Goal: Task Accomplishment & Management: Manage account settings

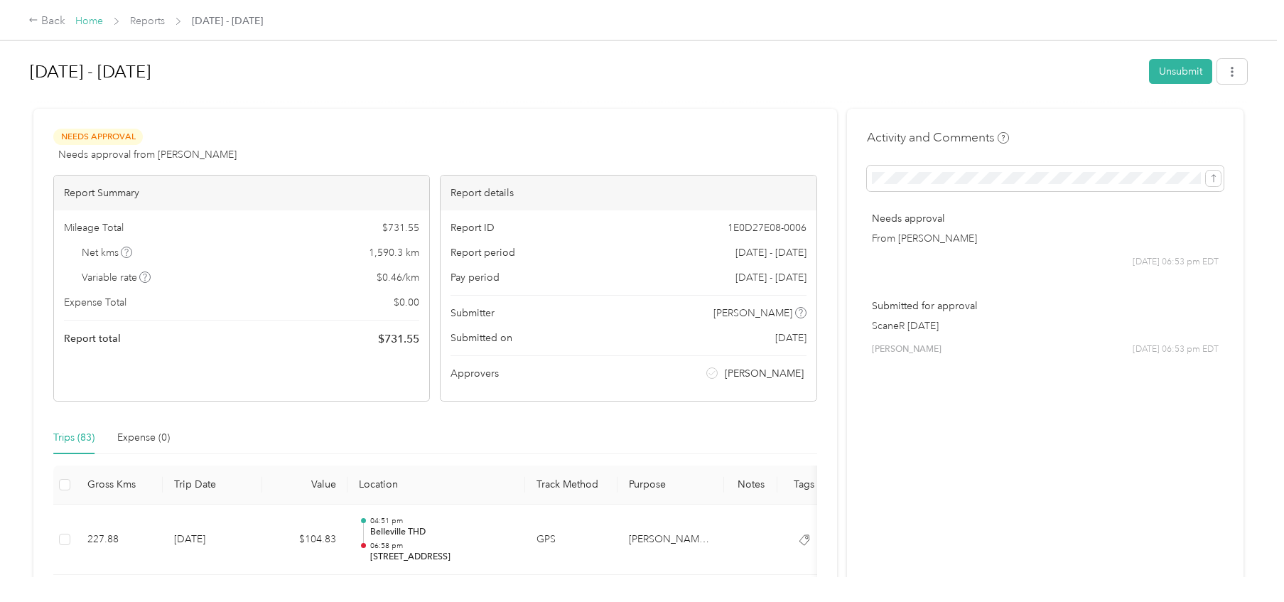
click at [87, 22] on link "Home" at bounding box center [89, 21] width 28 height 12
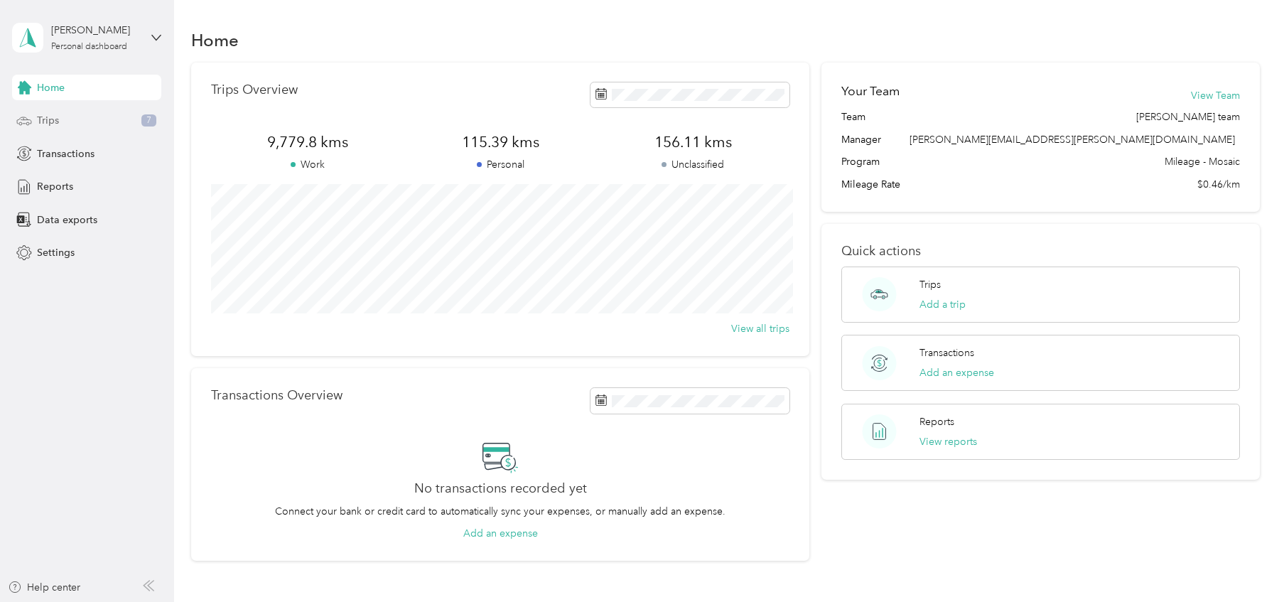
click at [70, 129] on div "Trips 7" at bounding box center [86, 121] width 149 height 26
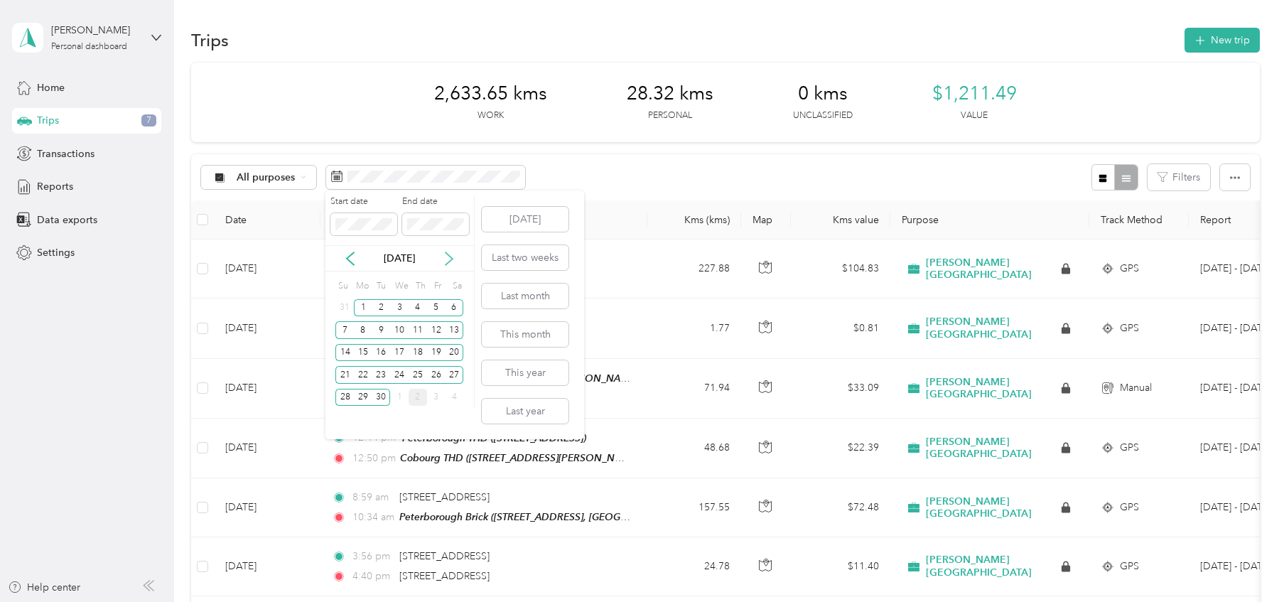
click at [451, 256] on icon at bounding box center [449, 258] width 14 height 14
click at [548, 335] on button "This month" at bounding box center [525, 334] width 87 height 25
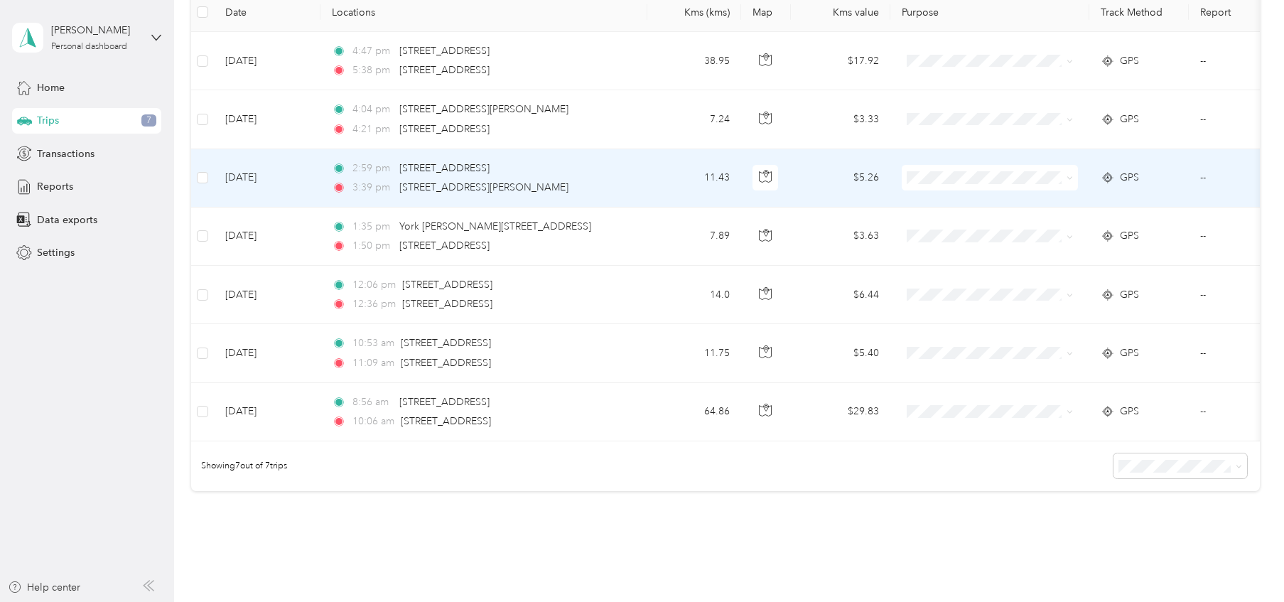
scroll to position [210, 0]
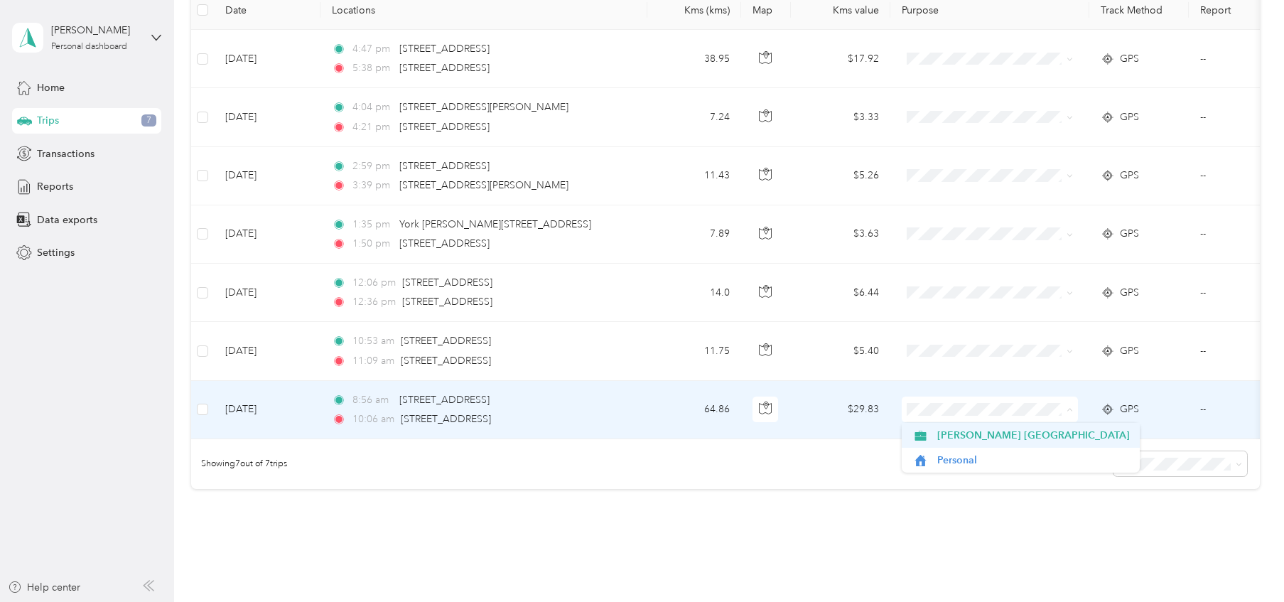
click at [973, 433] on span "[PERSON_NAME] [GEOGRAPHIC_DATA]" at bounding box center [1033, 435] width 193 height 15
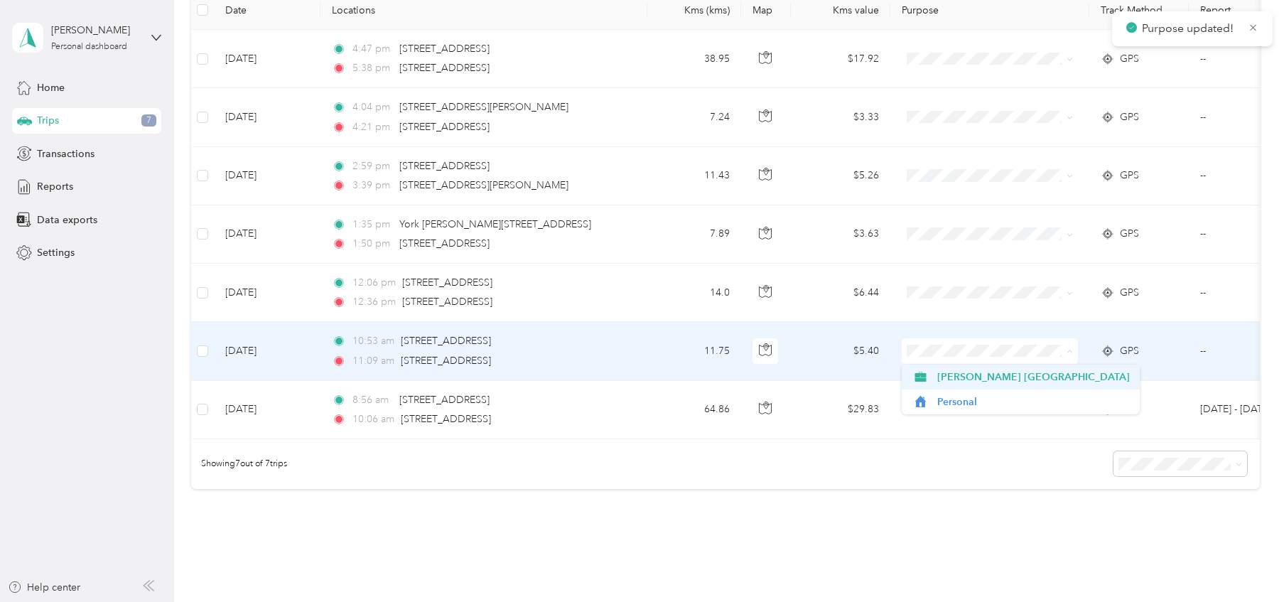
click at [953, 377] on span "[PERSON_NAME] [GEOGRAPHIC_DATA]" at bounding box center [1033, 376] width 193 height 15
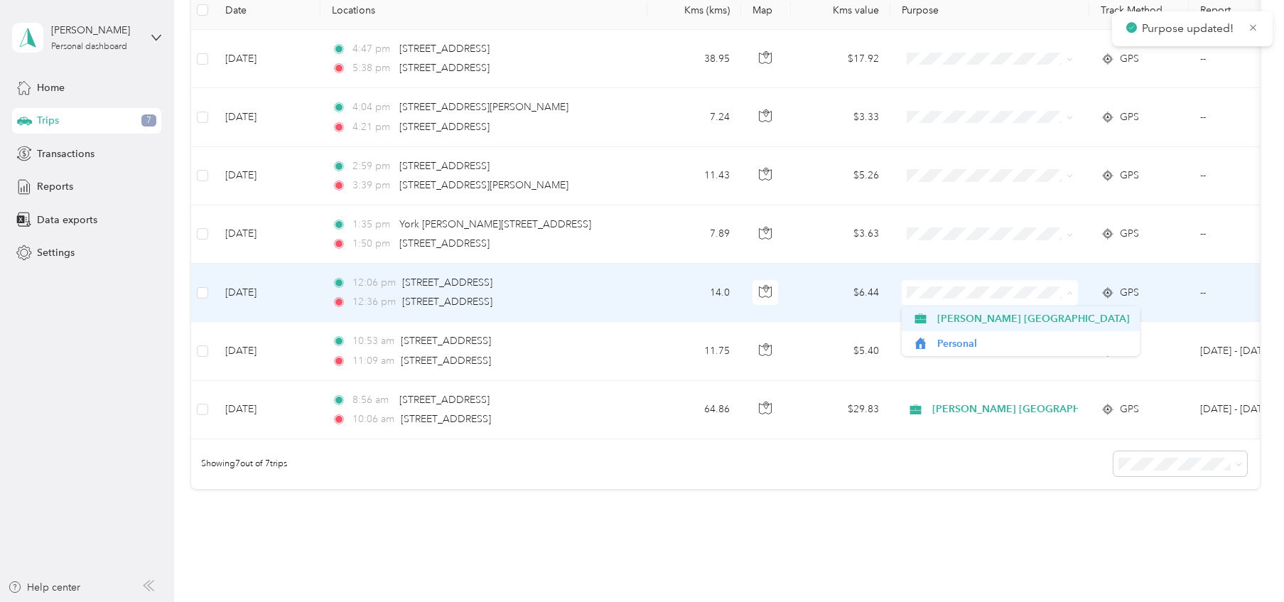
click at [952, 319] on span "[PERSON_NAME] [GEOGRAPHIC_DATA]" at bounding box center [1033, 318] width 193 height 15
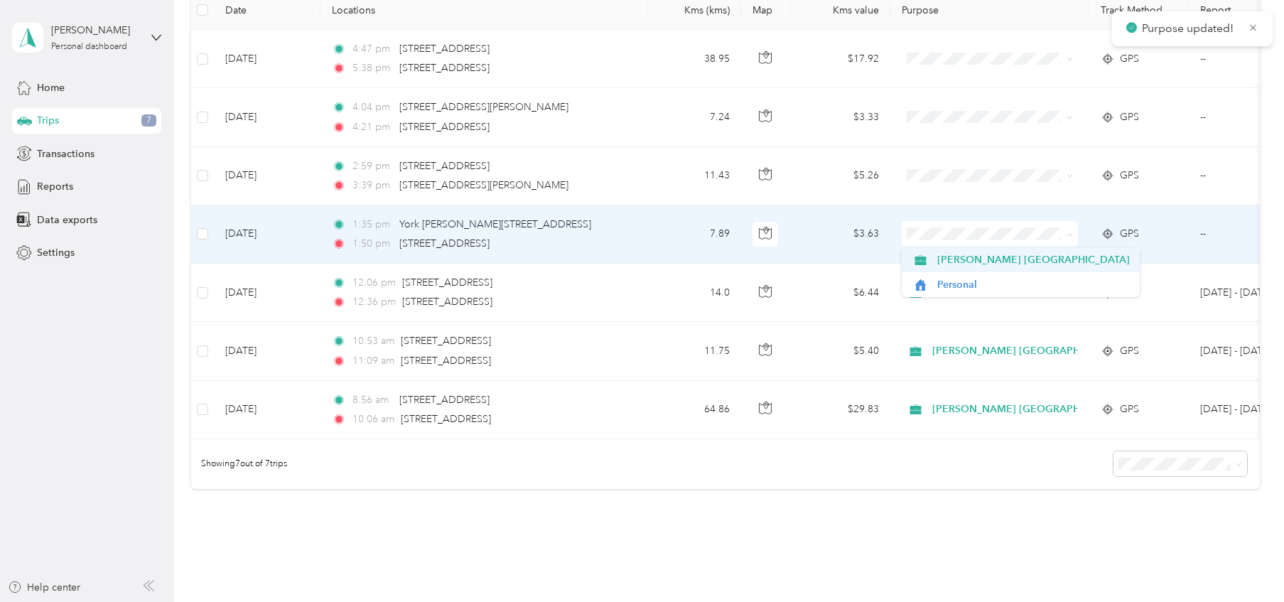
click at [949, 257] on span "[PERSON_NAME] [GEOGRAPHIC_DATA]" at bounding box center [1033, 259] width 193 height 15
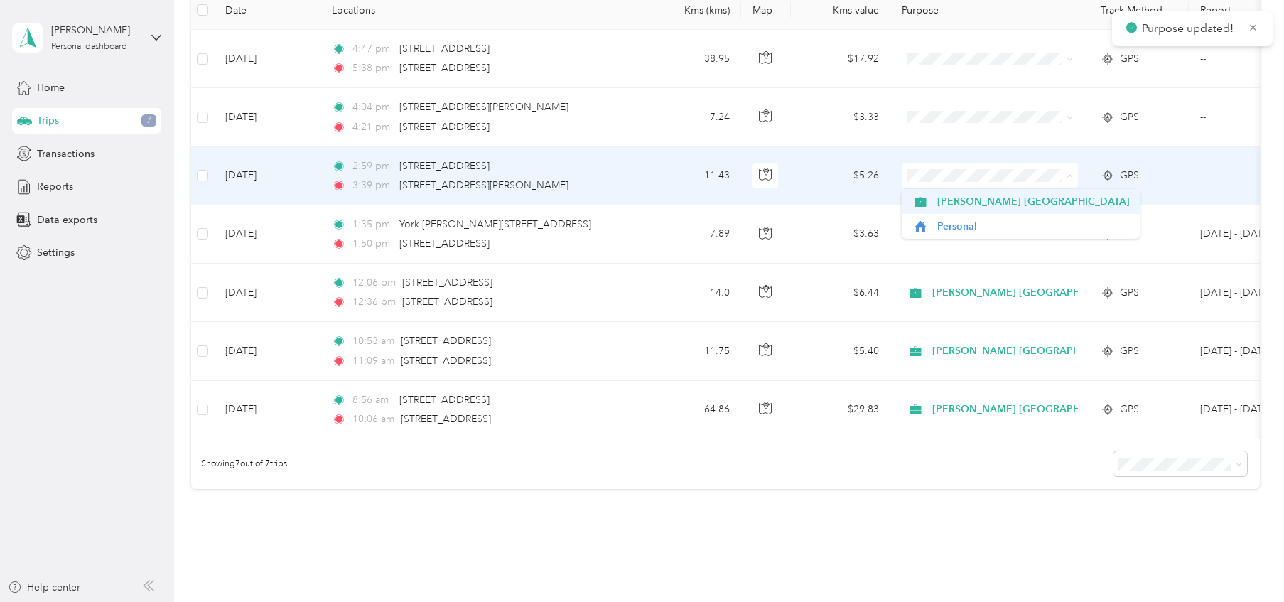
click at [943, 199] on span "[PERSON_NAME] [GEOGRAPHIC_DATA]" at bounding box center [1033, 201] width 193 height 15
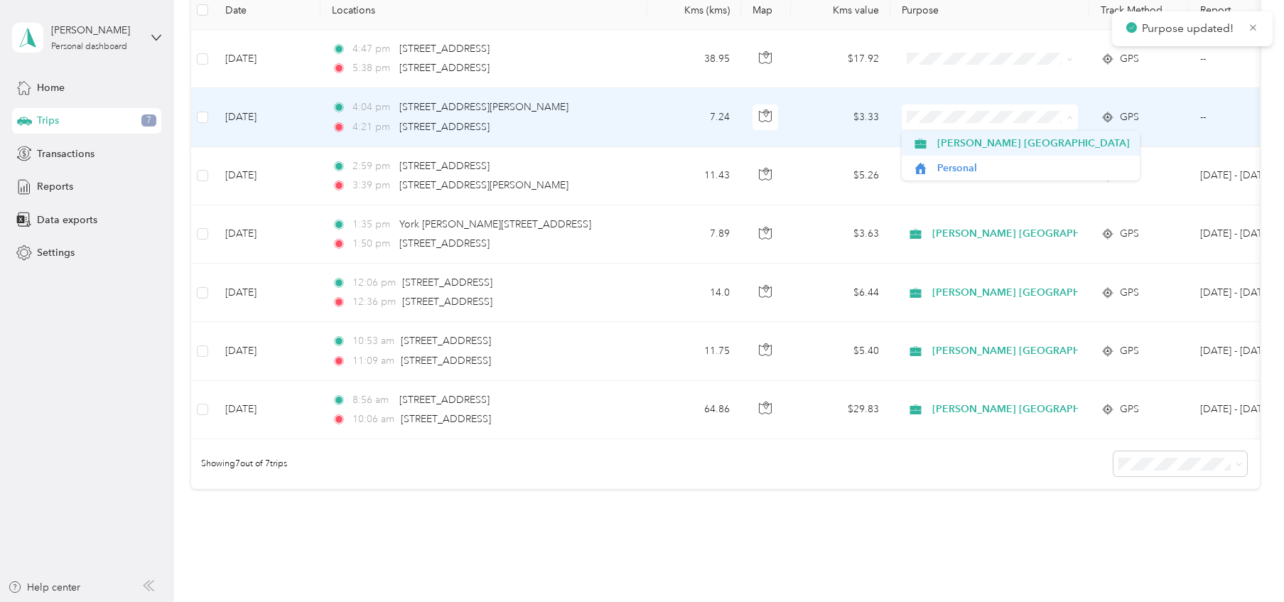
click at [955, 144] on span "[PERSON_NAME] [GEOGRAPHIC_DATA]" at bounding box center [1033, 143] width 193 height 15
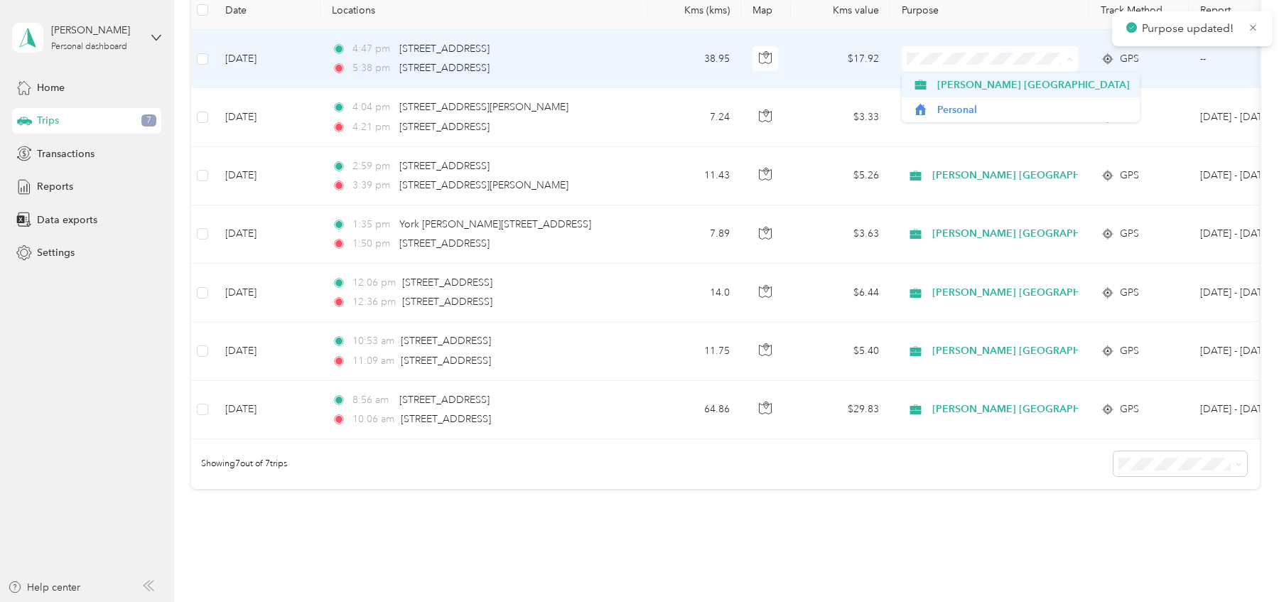
click at [950, 89] on span "[PERSON_NAME] [GEOGRAPHIC_DATA]" at bounding box center [1033, 84] width 193 height 15
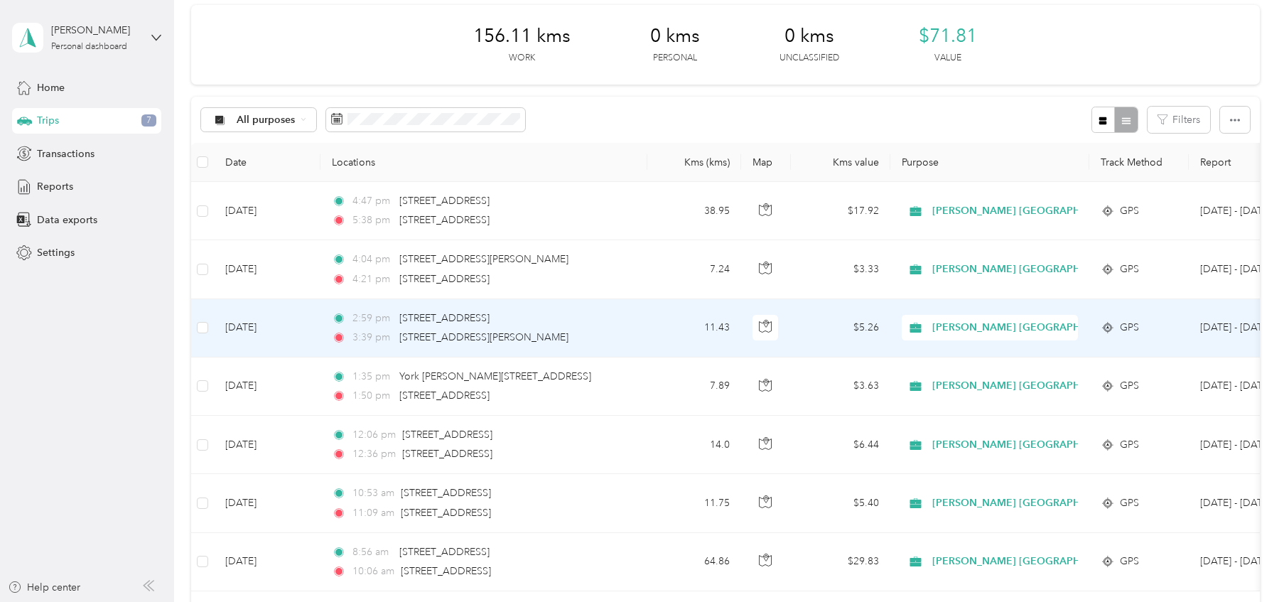
scroll to position [64, 0]
